Goal: Check status

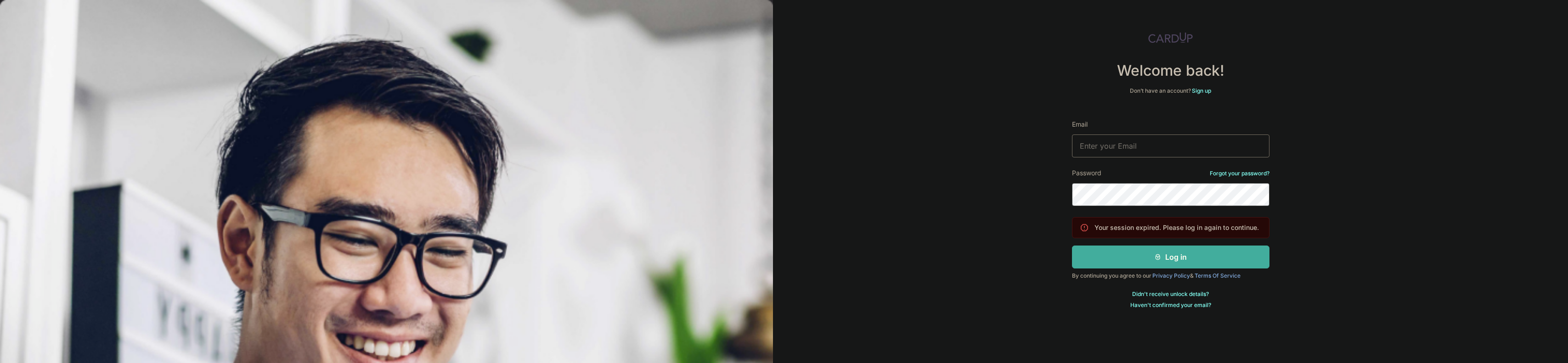
type input "[EMAIL_ADDRESS][DOMAIN_NAME]"
click at [1204, 255] on button "Log in" at bounding box center [1171, 257] width 197 height 23
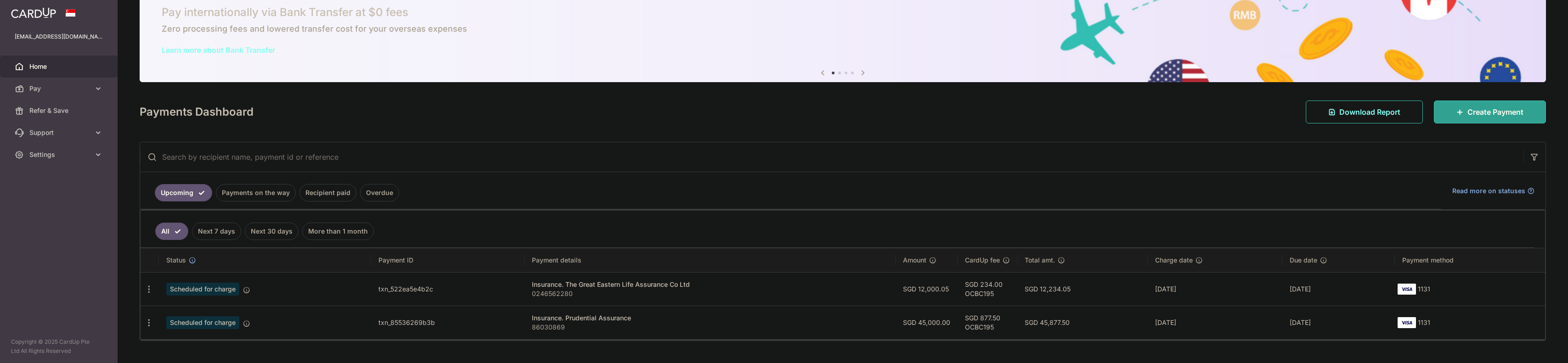
scroll to position [54, 0]
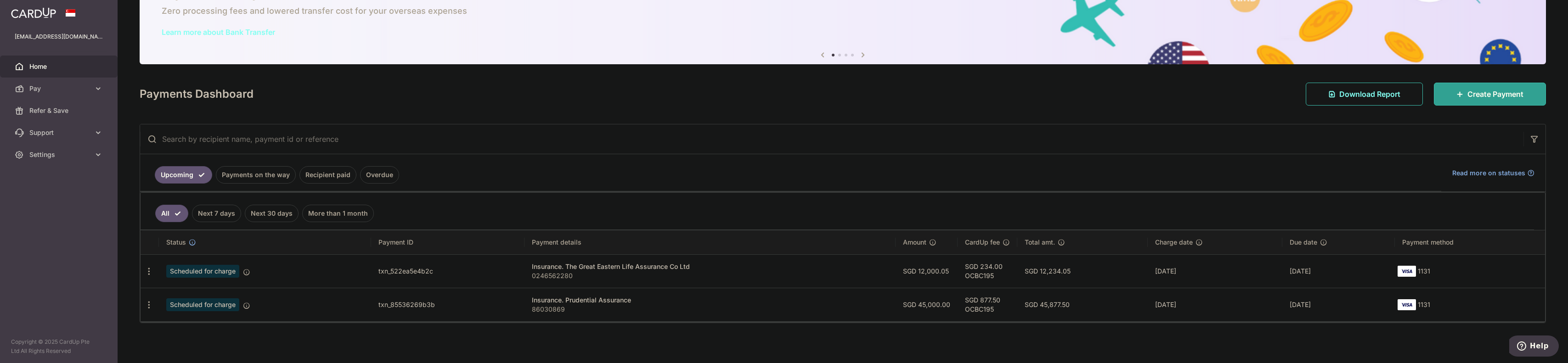
drag, startPoint x: 1074, startPoint y: 266, endPoint x: 1043, endPoint y: 272, distance: 31.6
click at [1043, 272] on td "SGD 12,234.05" at bounding box center [1082, 271] width 130 height 33
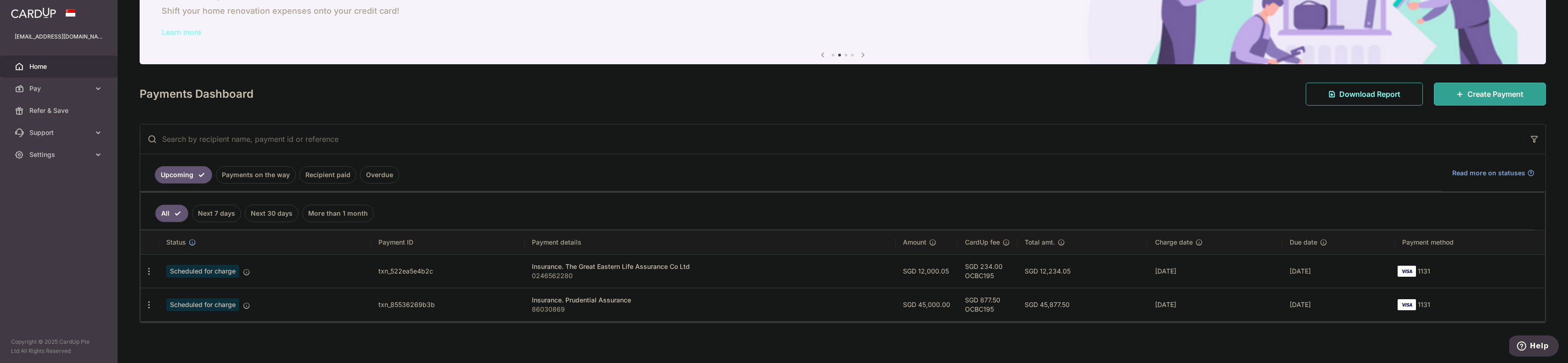
copy td "12,234.05"
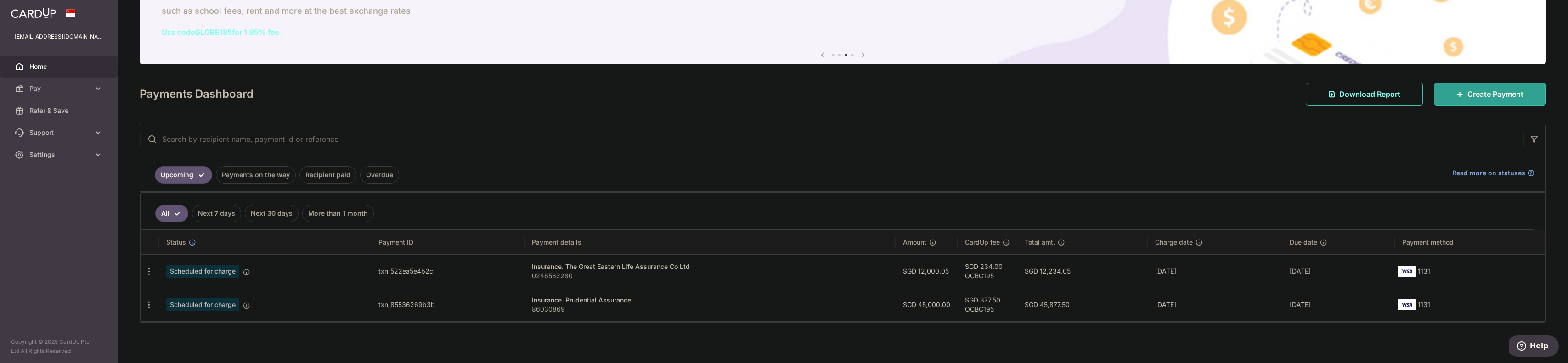
drag, startPoint x: 1077, startPoint y: 302, endPoint x: 1043, endPoint y: 305, distance: 34.1
click at [1043, 305] on td "SGD 45,877.50" at bounding box center [1082, 304] width 130 height 33
copy td "45,877.50"
